Goal: Task Accomplishment & Management: Manage account settings

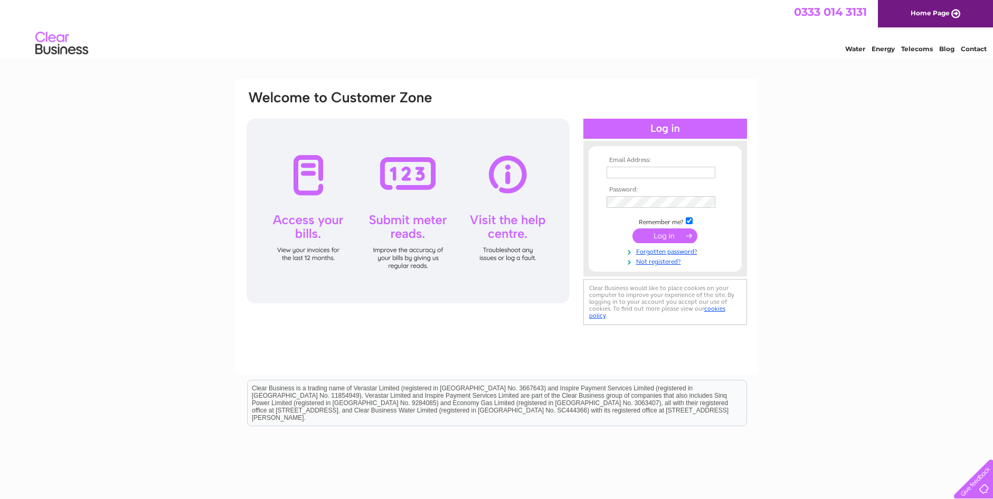
type input "[EMAIL_ADDRESS][DOMAIN_NAME]"
click at [657, 231] on input "submit" at bounding box center [664, 236] width 65 height 15
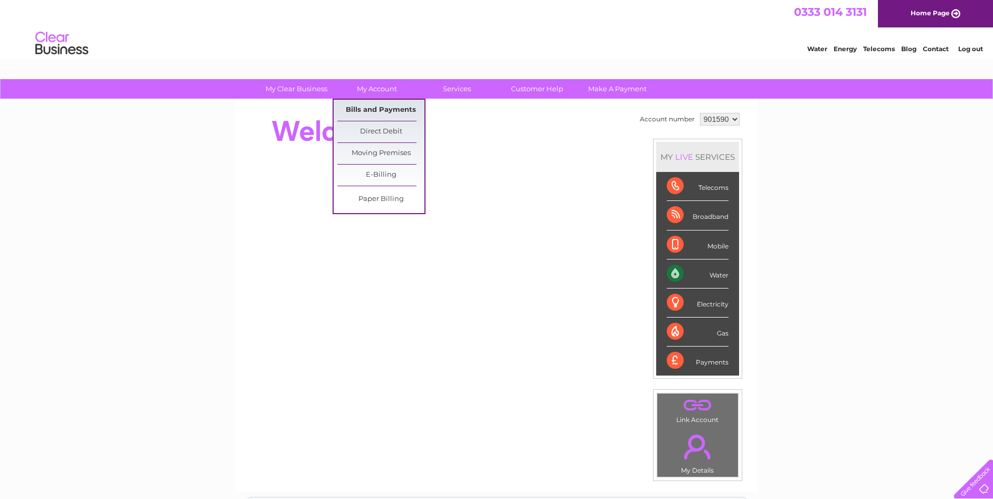
click at [362, 108] on link "Bills and Payments" at bounding box center [380, 110] width 87 height 21
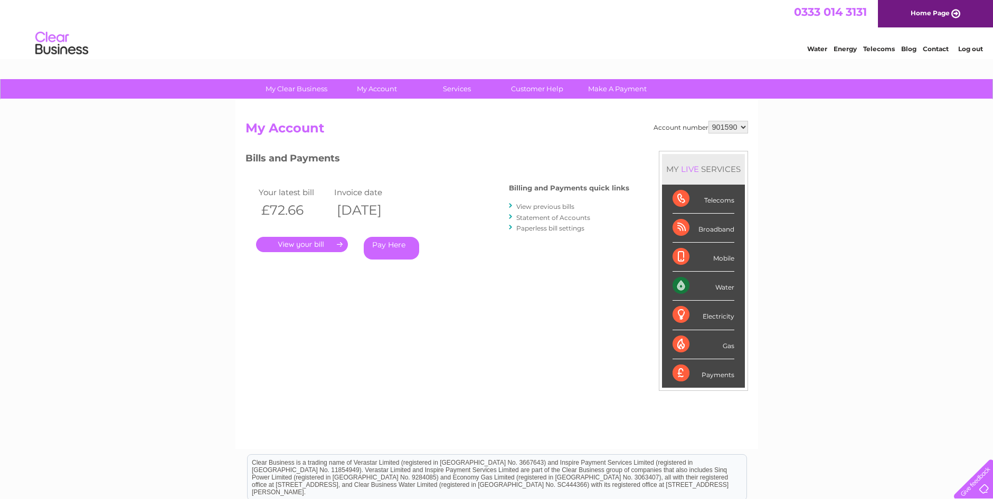
click at [302, 245] on link "." at bounding box center [302, 244] width 92 height 15
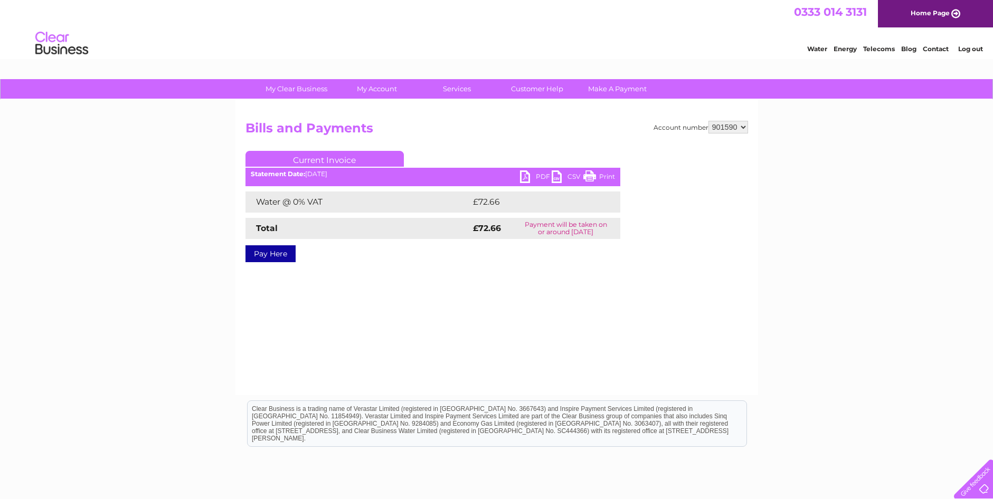
click at [540, 174] on link "PDF" at bounding box center [536, 178] width 32 height 15
click at [973, 48] on link "Log out" at bounding box center [970, 49] width 25 height 8
